Goal: Book appointment/travel/reservation

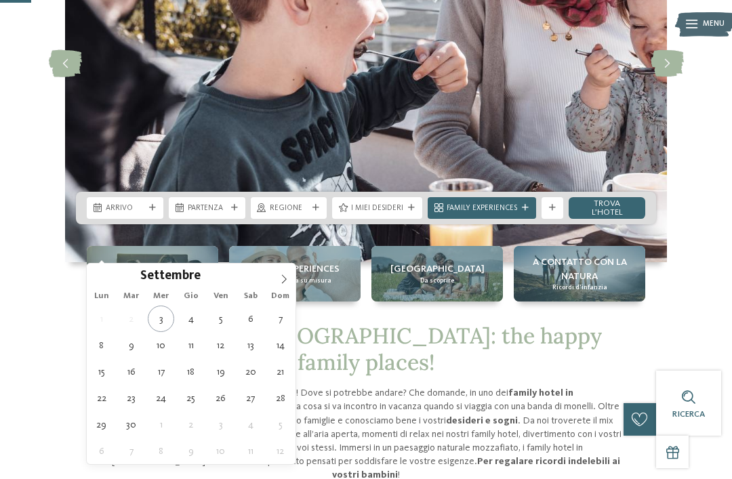
click at [292, 277] on span at bounding box center [284, 275] width 23 height 23
click at [285, 282] on icon at bounding box center [283, 279] width 9 height 9
click at [286, 280] on icon at bounding box center [284, 279] width 5 height 9
click at [280, 273] on span at bounding box center [284, 275] width 23 height 23
type input "****"
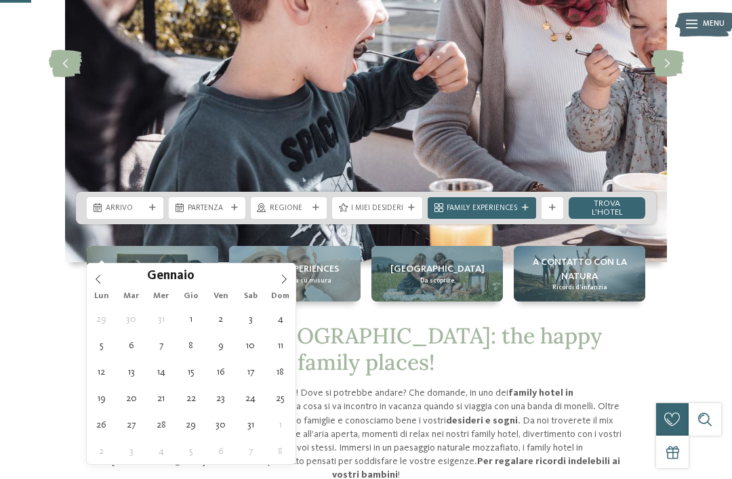
click at [282, 271] on span at bounding box center [284, 275] width 23 height 23
click at [280, 276] on icon at bounding box center [283, 279] width 9 height 9
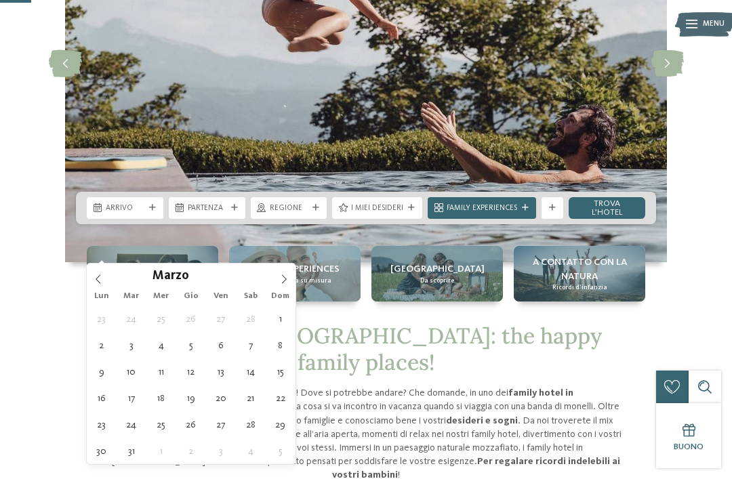
type div "[DATE]"
type input "****"
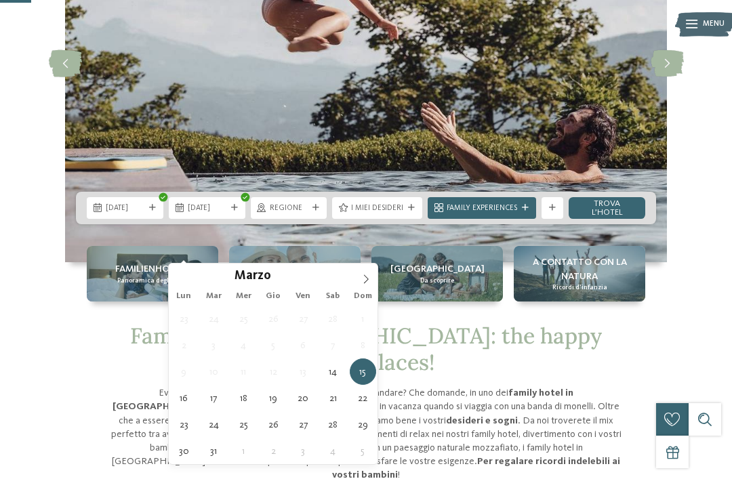
type div "[DATE]"
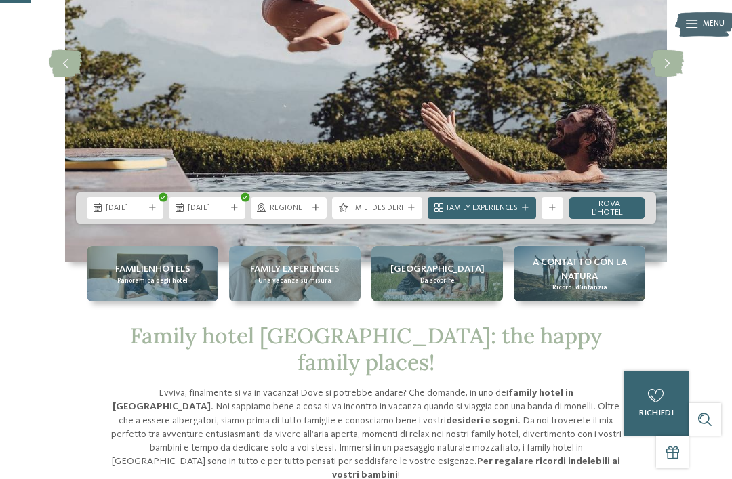
click at [309, 214] on span "Regione" at bounding box center [289, 208] width 39 height 11
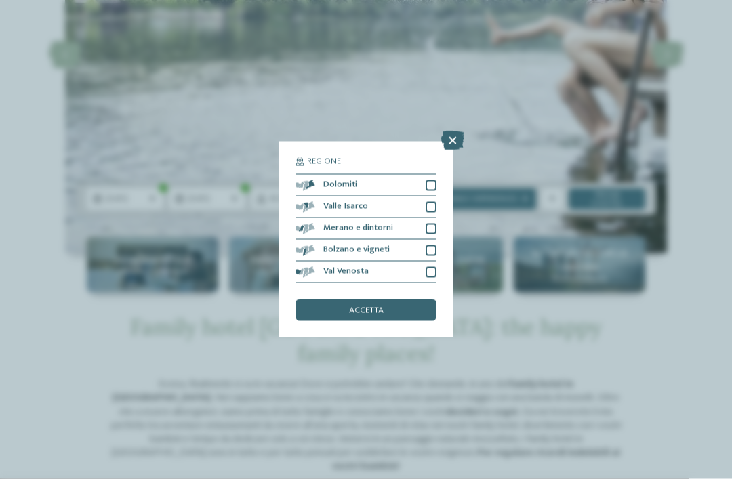
scroll to position [199, 0]
click at [412, 175] on div "Dolomiti" at bounding box center [366, 186] width 141 height 22
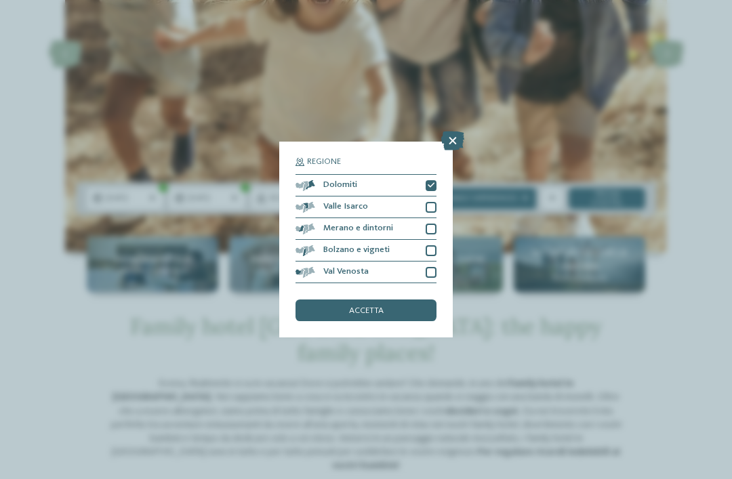
click at [412, 300] on div "accetta" at bounding box center [366, 311] width 141 height 22
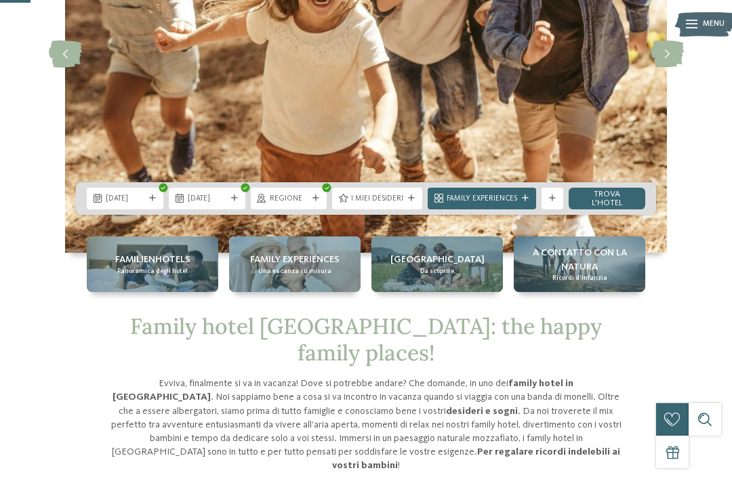
click at [606, 210] on link "trova l’hotel" at bounding box center [607, 199] width 77 height 22
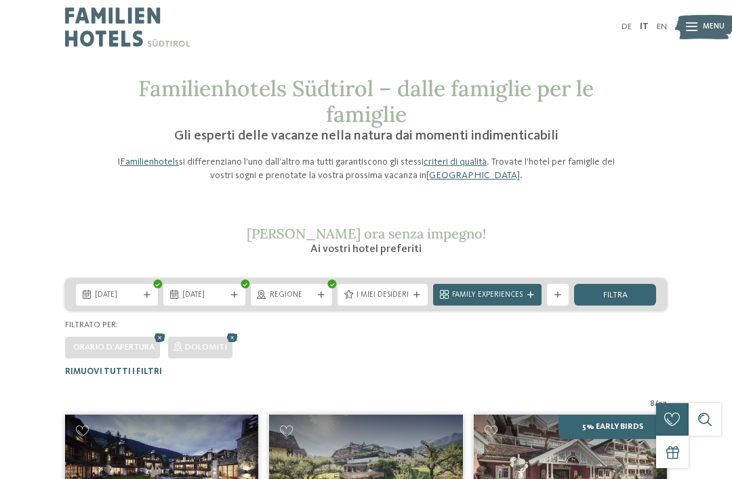
click at [505, 293] on span "Family Experiences" at bounding box center [487, 295] width 71 height 11
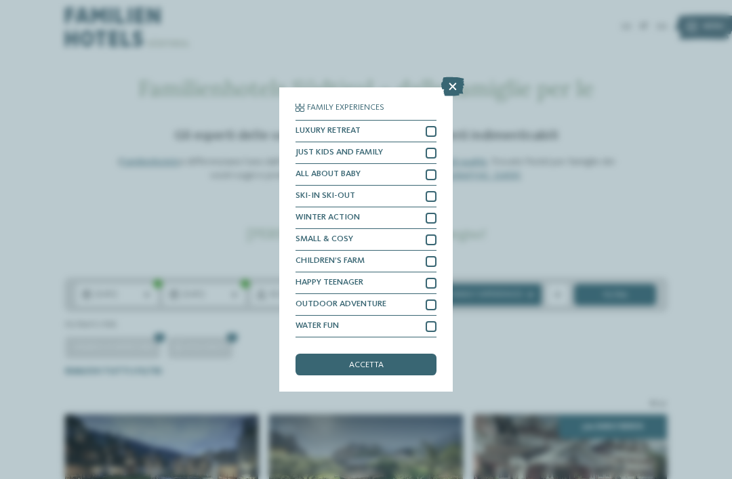
click at [457, 77] on icon at bounding box center [452, 86] width 23 height 19
